Goal: Information Seeking & Learning: Learn about a topic

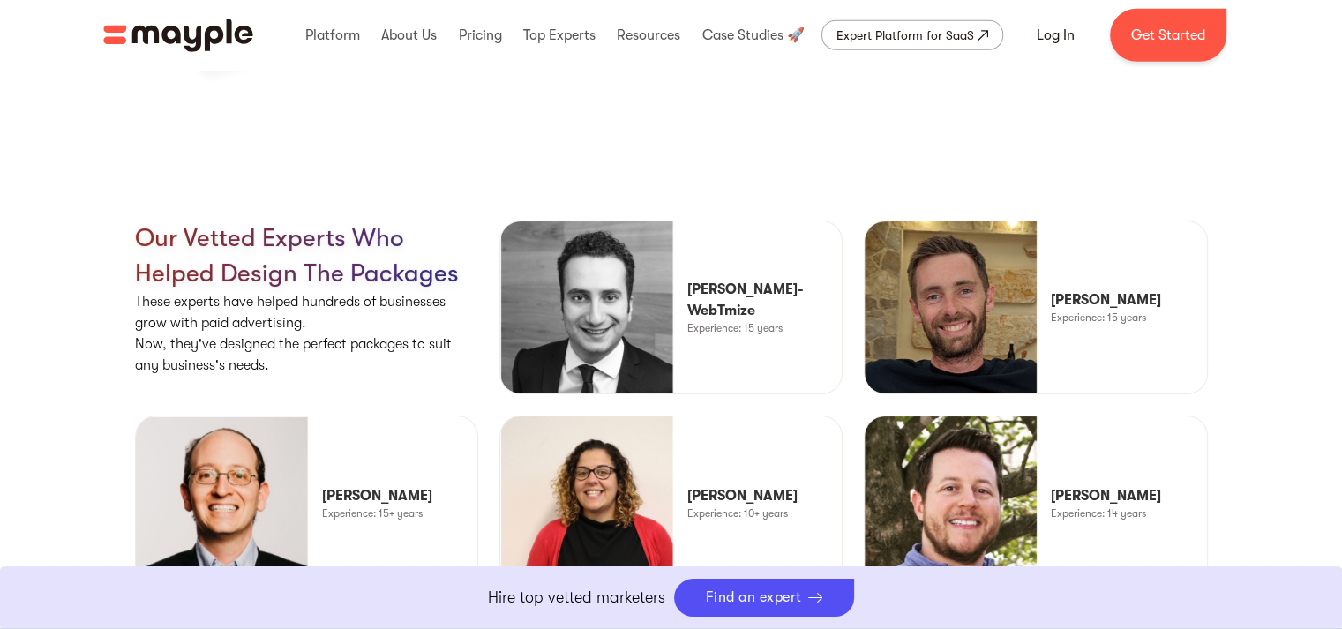
scroll to position [4781, 0]
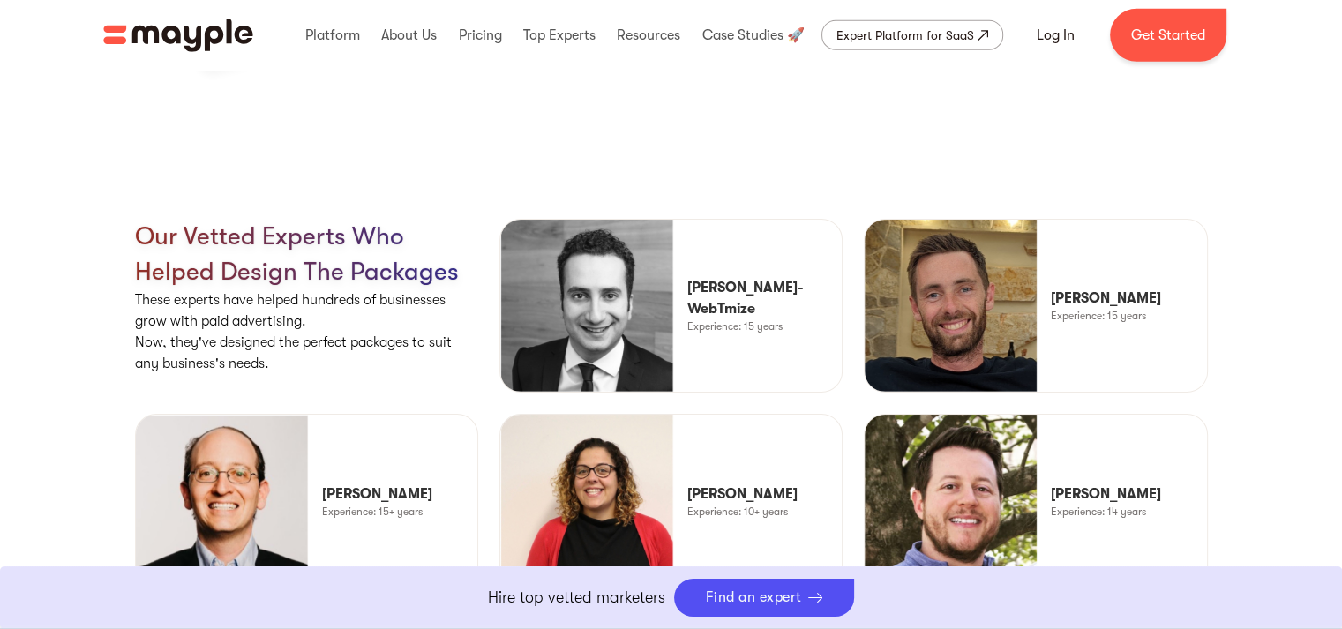
click at [205, 44] on img "home" at bounding box center [178, 36] width 150 height 34
